Goal: Obtain resource: Obtain resource

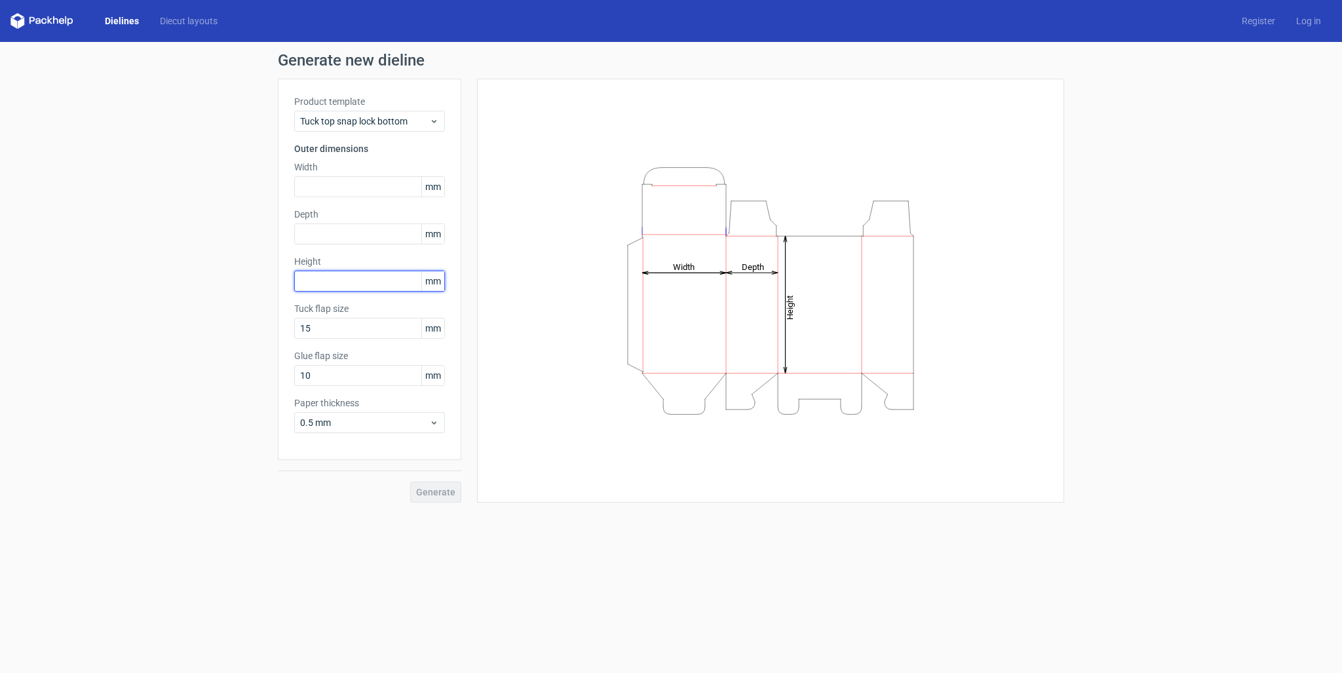
click at [323, 276] on input "text" at bounding box center [369, 281] width 151 height 21
type input "45"
click at [333, 189] on input "text" at bounding box center [369, 186] width 151 height 21
type input "80"
click at [333, 235] on input "text" at bounding box center [369, 233] width 151 height 21
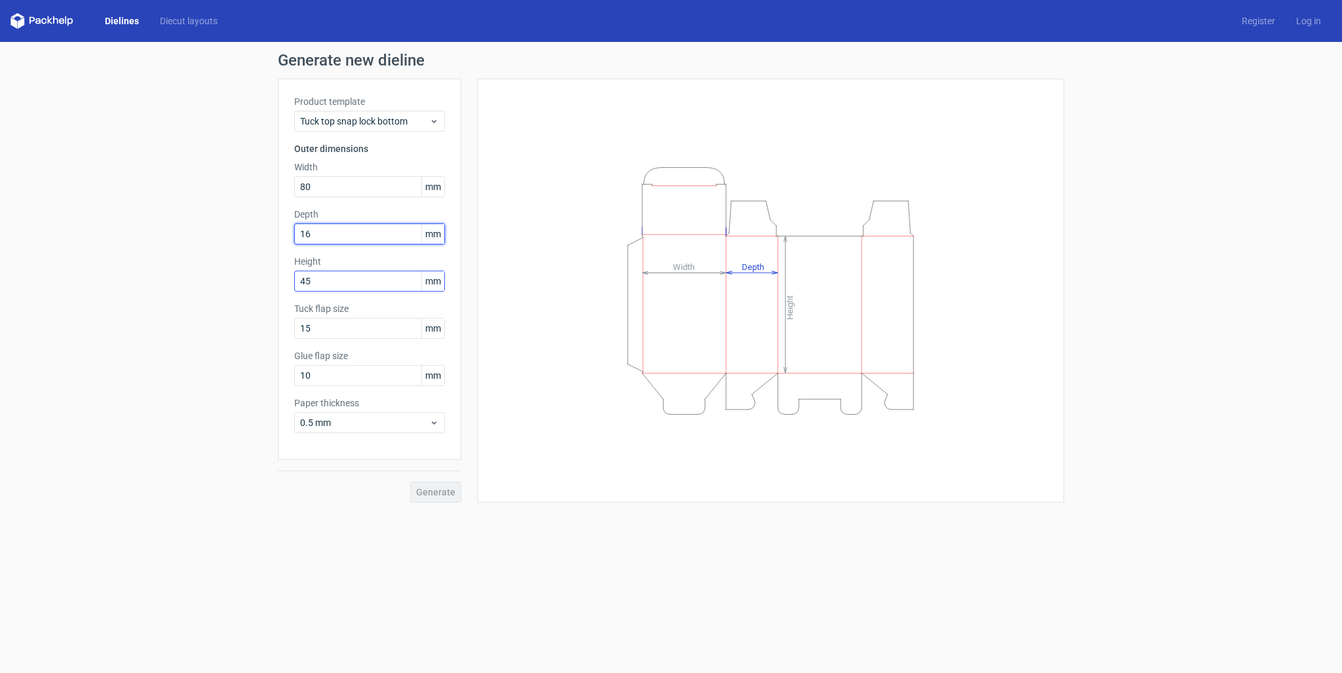
type input "165"
click at [357, 275] on input "45" at bounding box center [369, 281] width 151 height 21
click at [389, 427] on span "0.5 mm" at bounding box center [364, 422] width 129 height 13
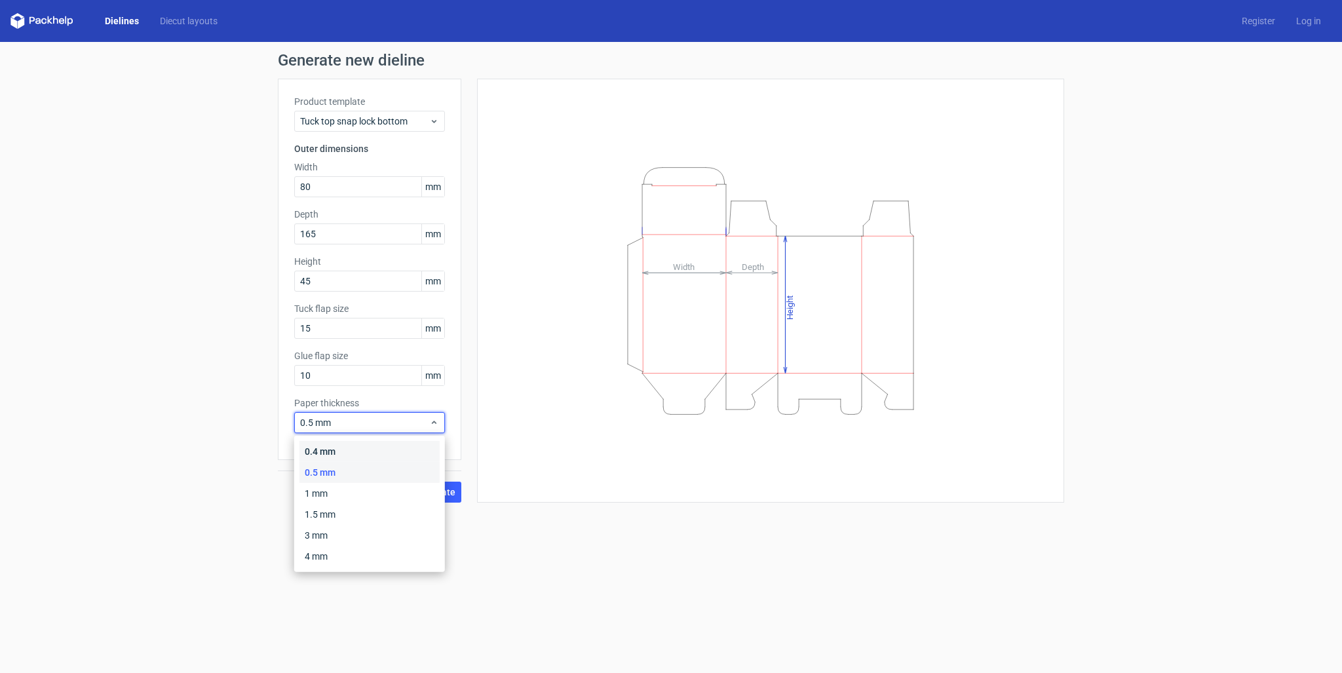
click at [375, 451] on div "0.4 mm" at bounding box center [369, 451] width 140 height 21
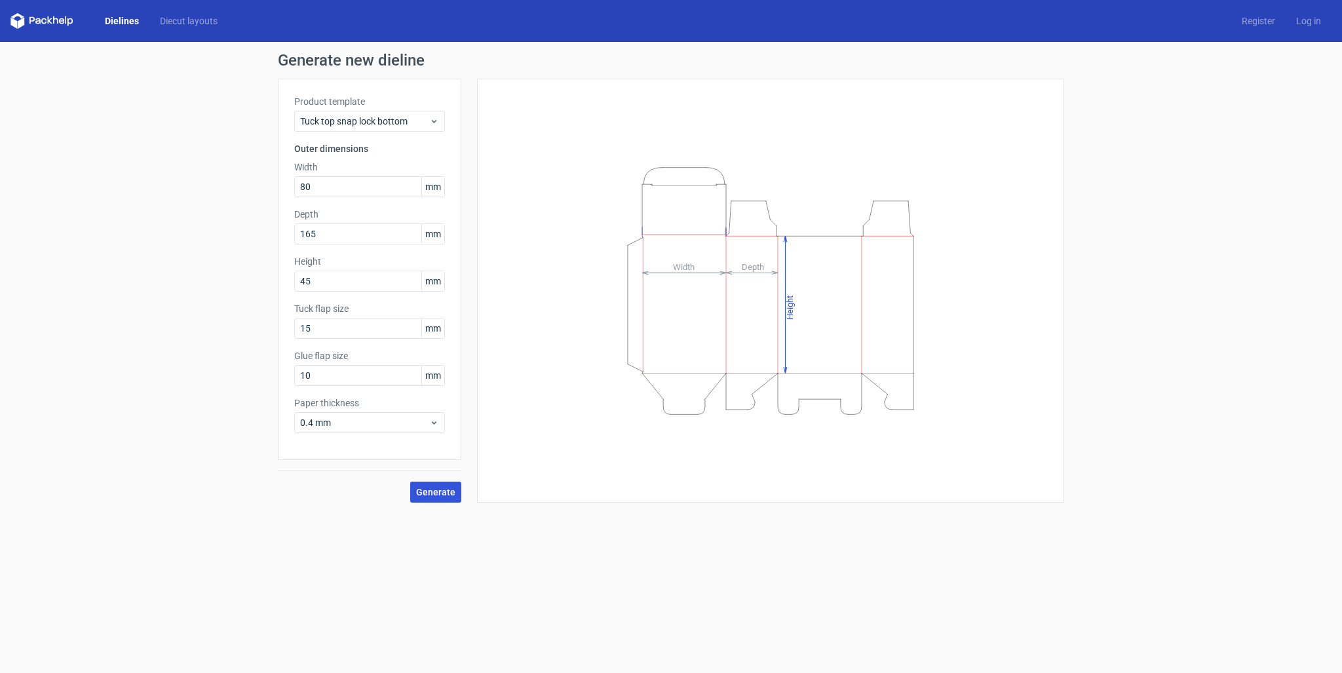
click at [440, 491] on span "Generate" at bounding box center [435, 491] width 39 height 9
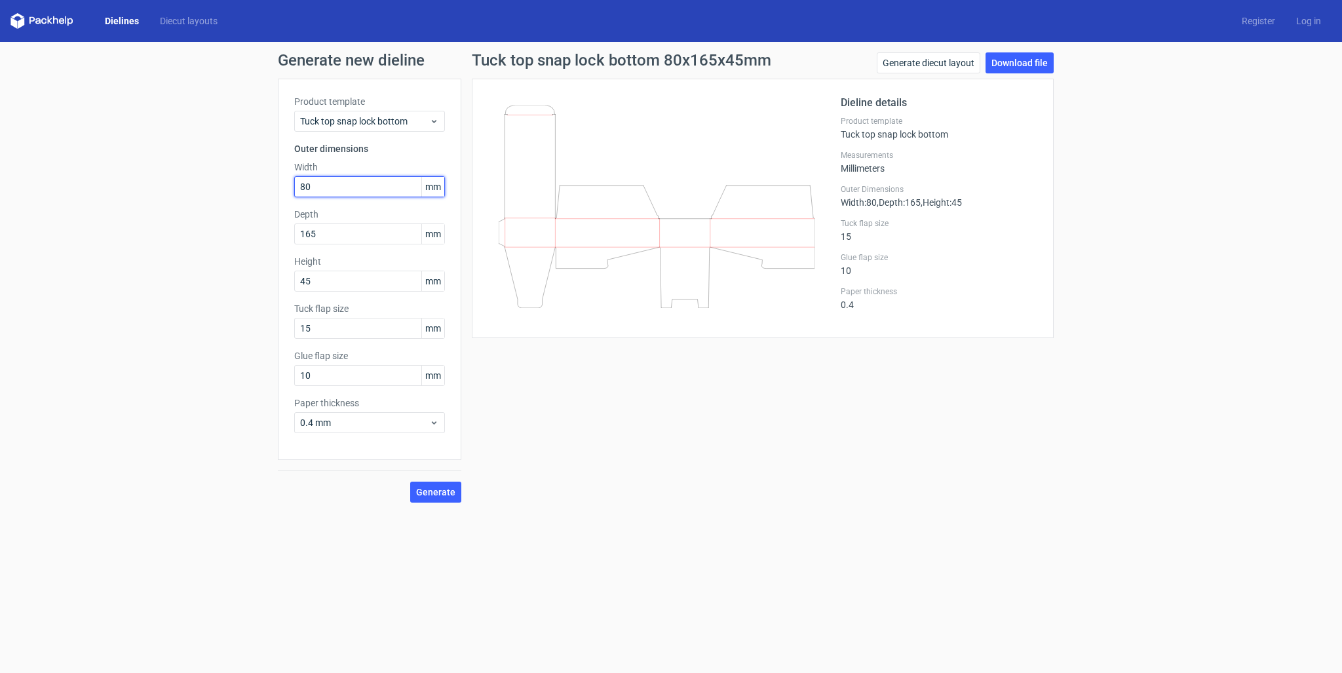
drag, startPoint x: 341, startPoint y: 188, endPoint x: 245, endPoint y: 193, distance: 96.4
click at [294, 193] on input "80" at bounding box center [369, 186] width 151 height 21
type input "165"
drag, startPoint x: 342, startPoint y: 237, endPoint x: 235, endPoint y: 237, distance: 106.8
click at [294, 237] on input "165" at bounding box center [369, 233] width 151 height 21
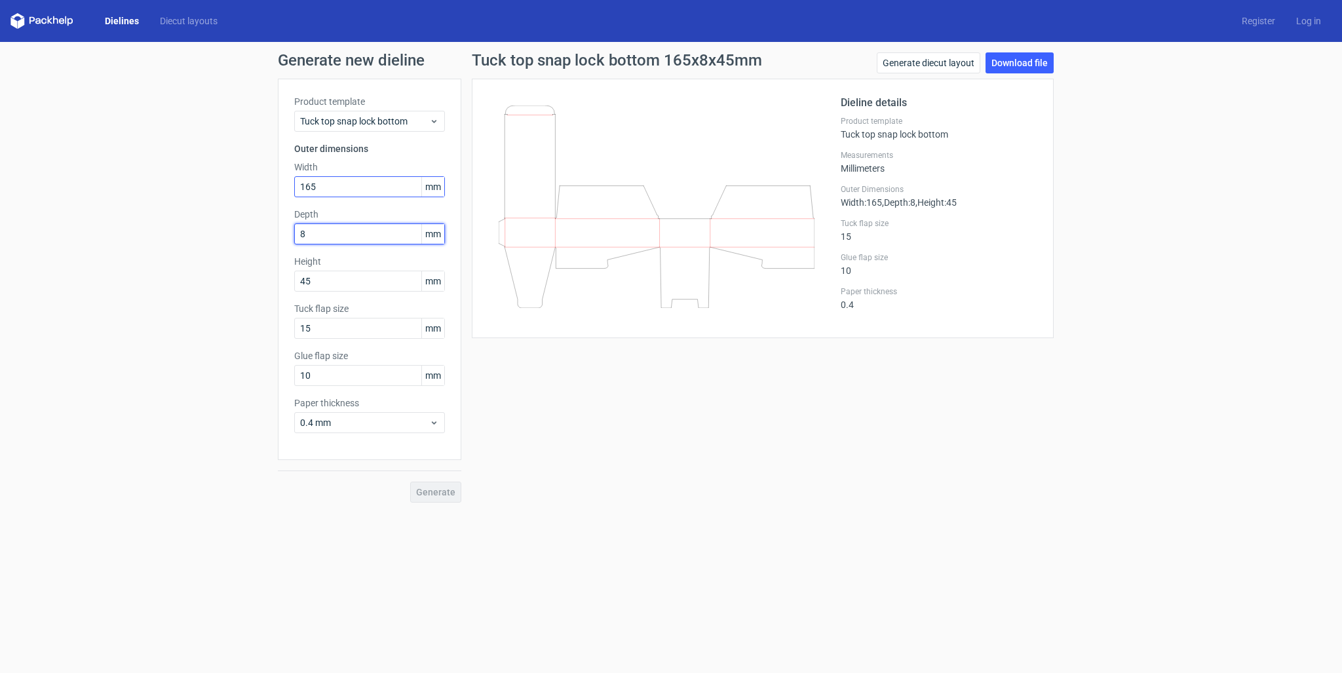
type input "80"
click at [340, 185] on input "165" at bounding box center [369, 186] width 151 height 21
click at [434, 500] on button "Generate" at bounding box center [435, 492] width 51 height 21
click at [1034, 66] on link "Download file" at bounding box center [1019, 62] width 68 height 21
